Goal: Navigation & Orientation: Find specific page/section

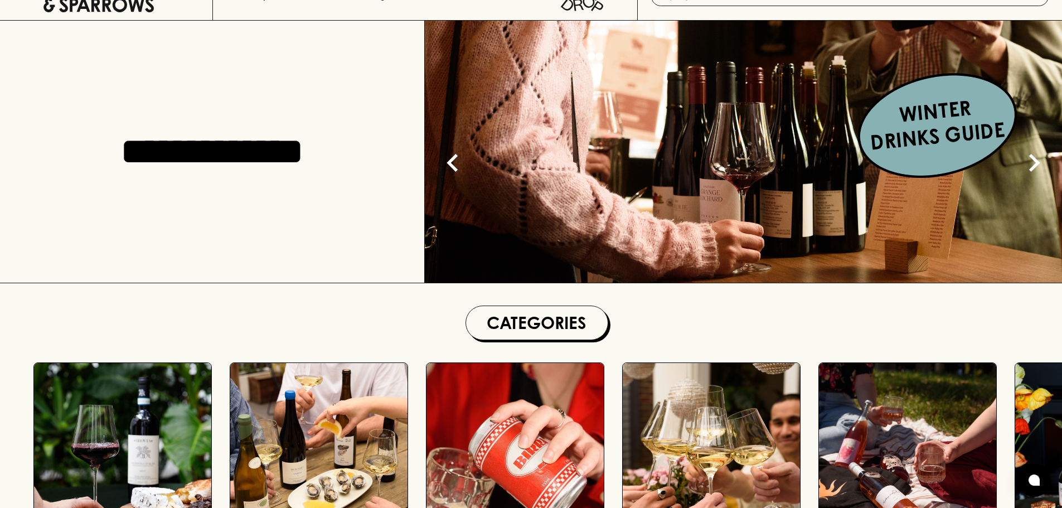
scroll to position [56, 0]
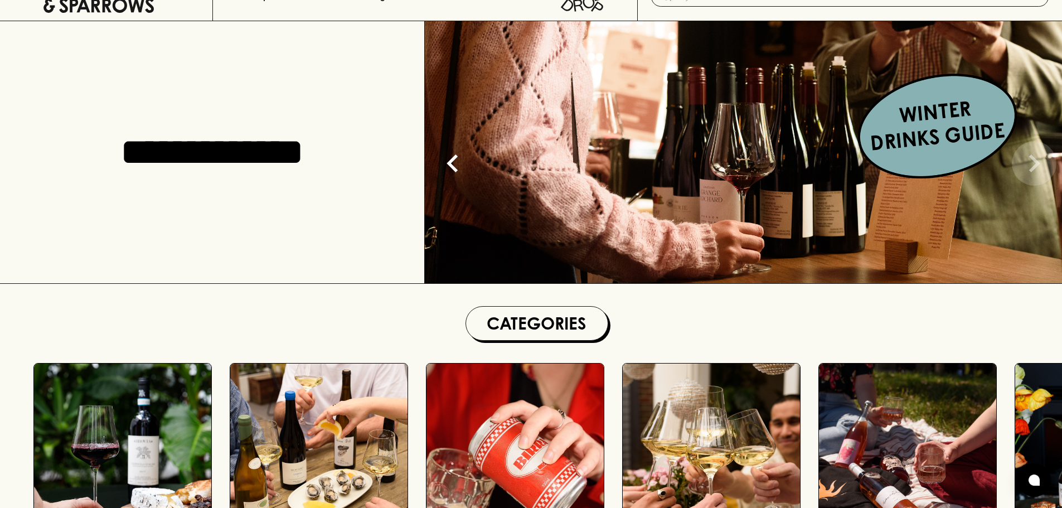
click at [1039, 160] on icon "Next" at bounding box center [1035, 164] width 36 height 36
click at [1037, 160] on icon "Next" at bounding box center [1035, 164] width 36 height 36
click at [1032, 166] on icon "Next" at bounding box center [1035, 164] width 36 height 36
click at [848, 131] on img at bounding box center [743, 152] width 637 height 262
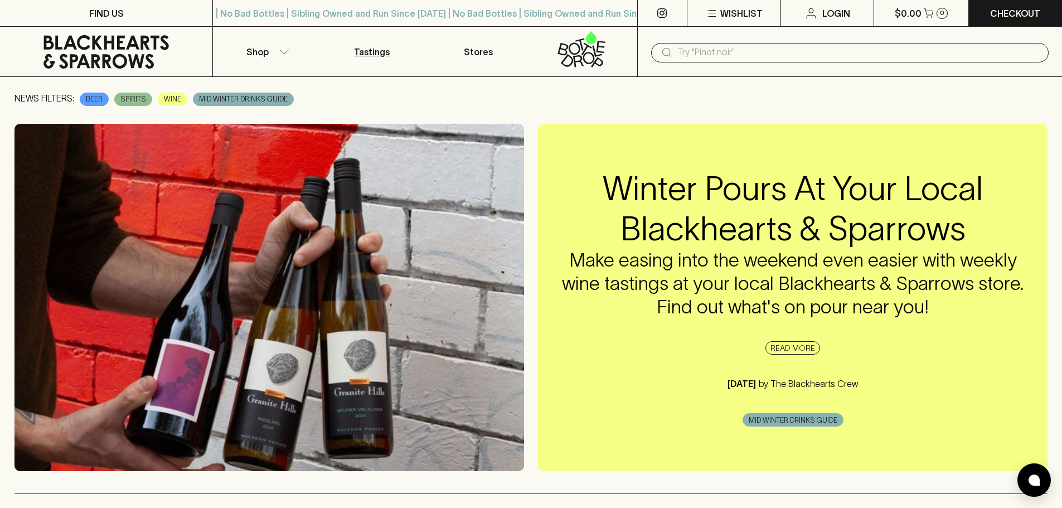
click at [354, 59] on link "Tastings" at bounding box center [372, 52] width 106 height 50
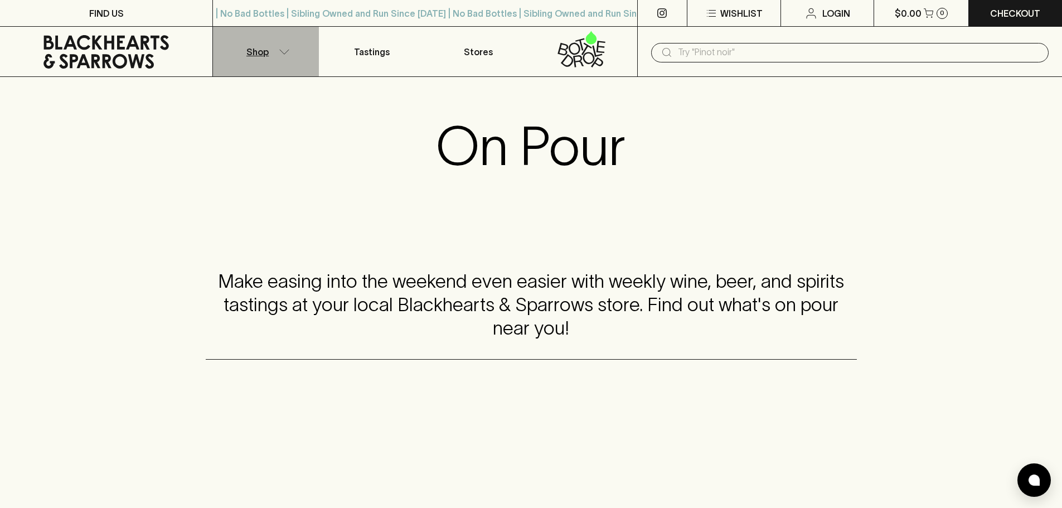
click at [248, 51] on p "Shop" at bounding box center [258, 51] width 22 height 13
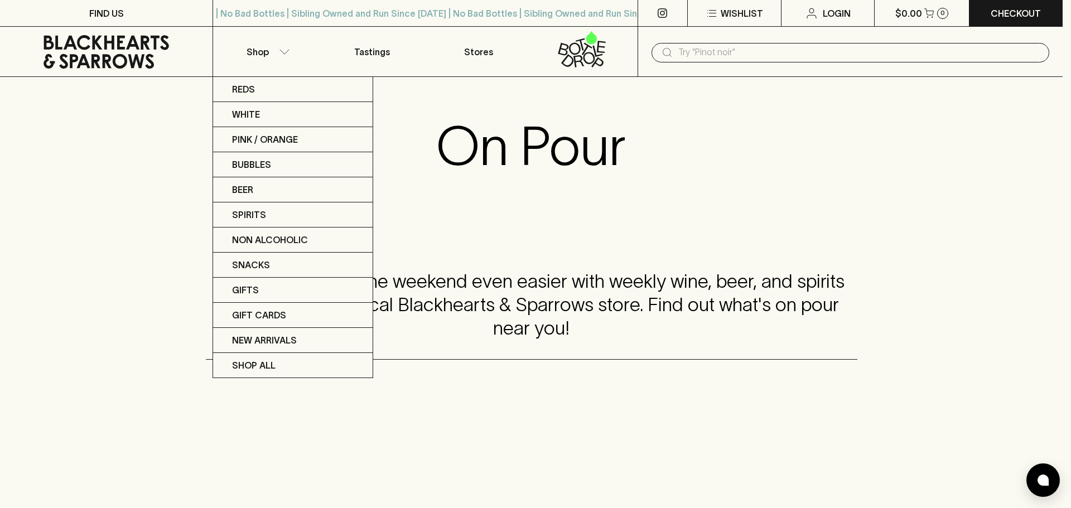
click at [141, 55] on div at bounding box center [535, 254] width 1071 height 508
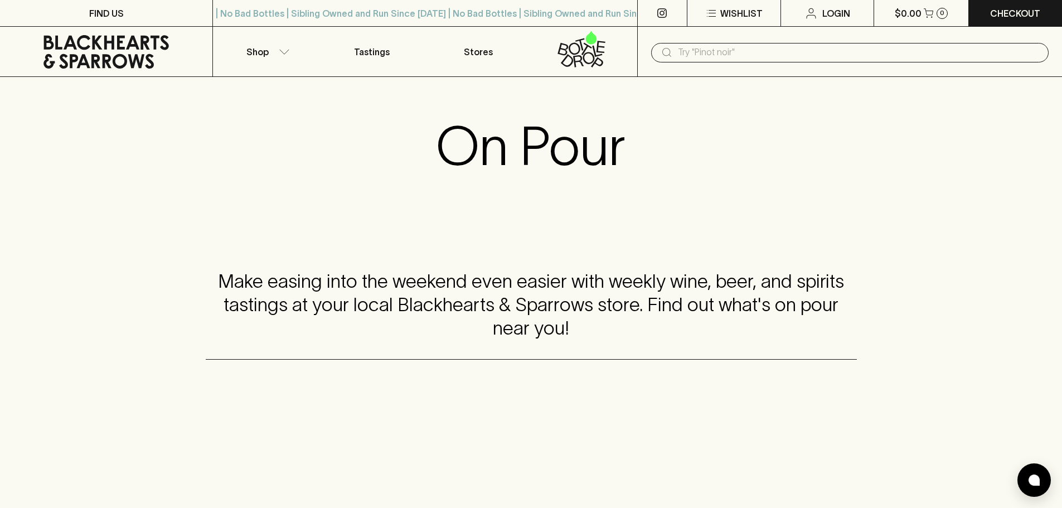
click at [146, 54] on icon at bounding box center [106, 51] width 196 height 33
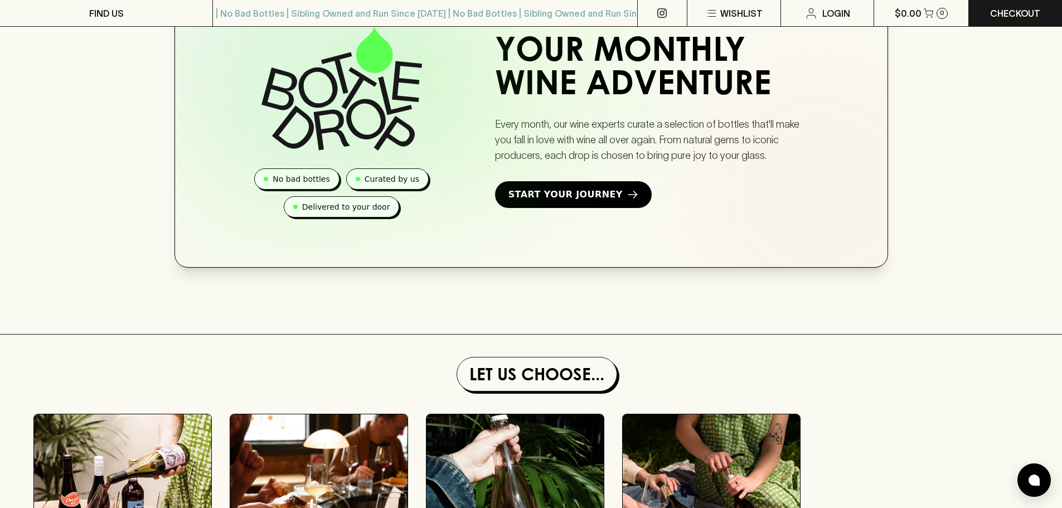
scroll to position [613, 0]
